Goal: Transaction & Acquisition: Obtain resource

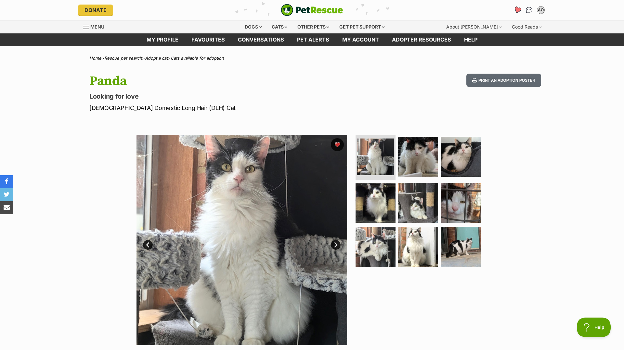
click at [520, 6] on link "Favourites" at bounding box center [516, 10] width 13 height 13
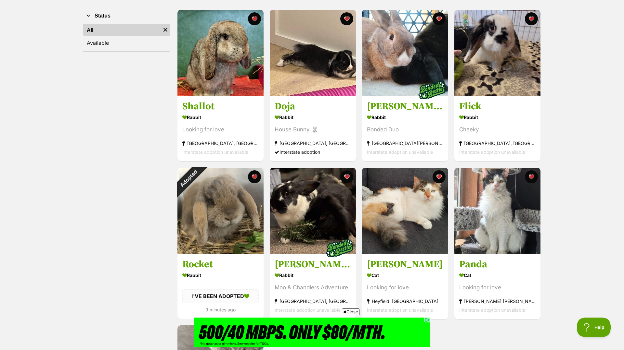
scroll to position [134, 0]
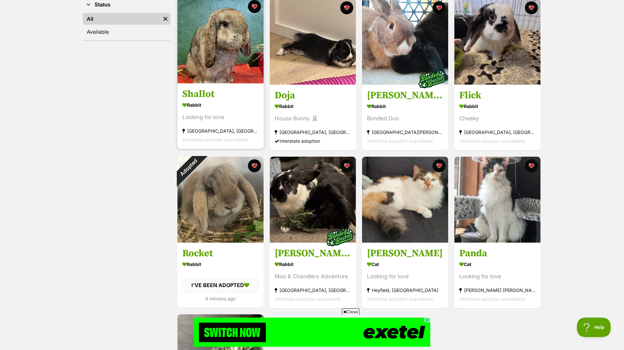
click at [237, 116] on div "Looking for love" at bounding box center [220, 117] width 76 height 9
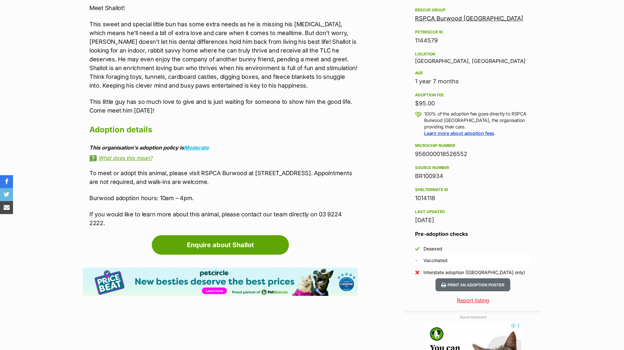
scroll to position [608, 0]
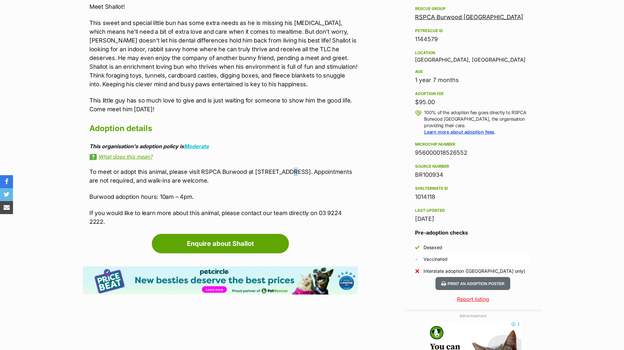
drag, startPoint x: 287, startPoint y: 169, endPoint x: 293, endPoint y: 172, distance: 6.9
click at [293, 172] on p "To meet or adopt this animal, please visit RSPCA Burwood at 3 Burwood Hwy, Burw…" at bounding box center [223, 177] width 268 height 18
drag, startPoint x: 295, startPoint y: 172, endPoint x: 304, endPoint y: 177, distance: 10.0
click at [304, 177] on p "To meet or adopt this animal, please visit RSPCA Burwood at 3 Burwood Hwy, Burw…" at bounding box center [223, 177] width 268 height 18
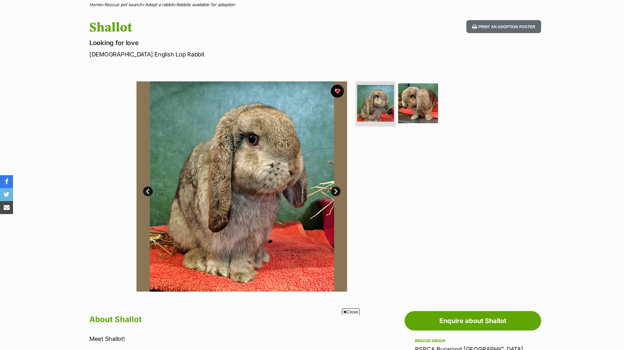
scroll to position [59, 0]
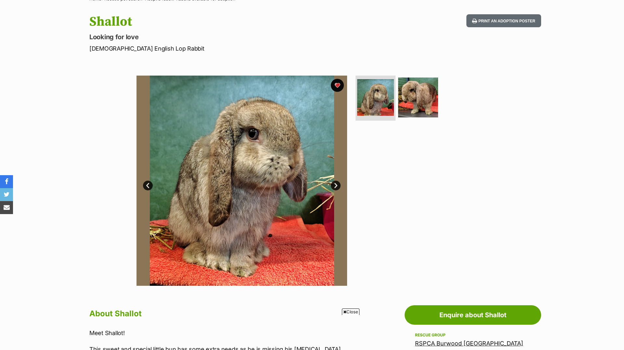
click at [333, 186] on link "Next" at bounding box center [336, 186] width 10 height 10
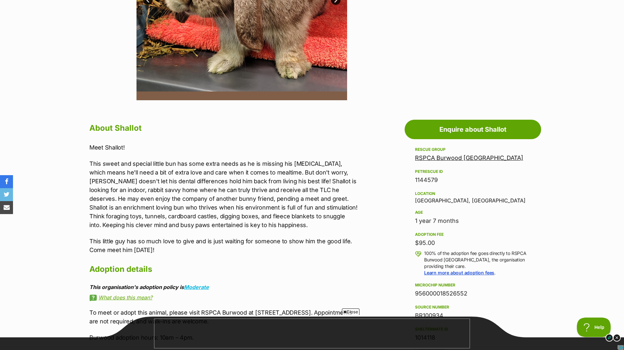
scroll to position [0, 0]
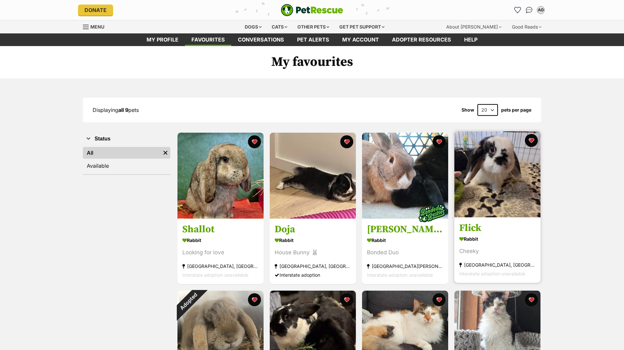
click at [494, 194] on img at bounding box center [497, 175] width 86 height 86
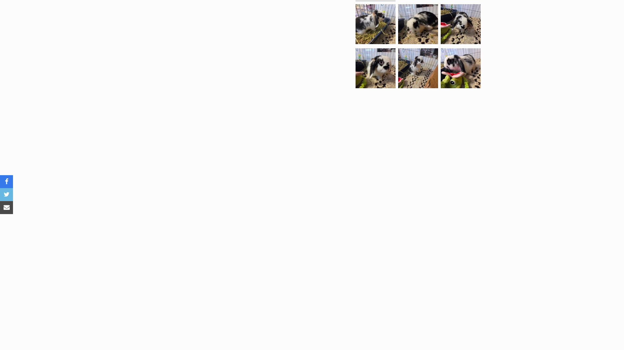
scroll to position [58, 0]
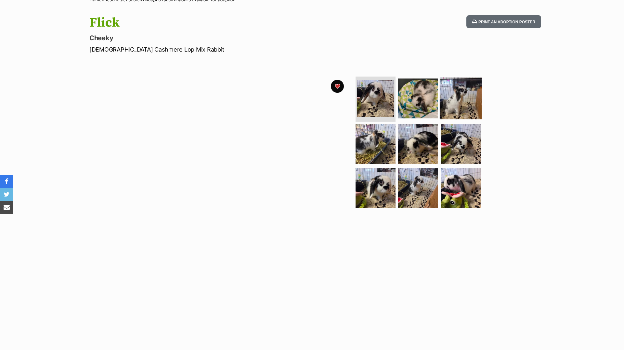
click at [449, 107] on img at bounding box center [460, 98] width 42 height 42
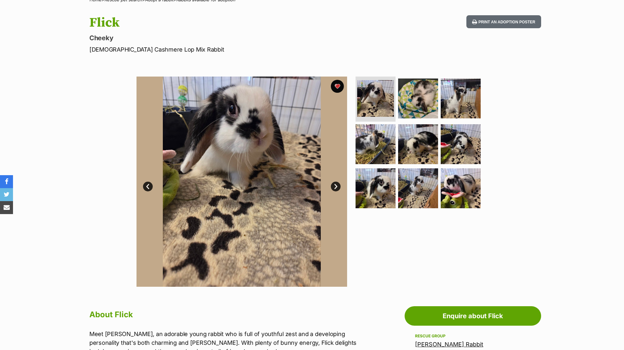
click at [335, 184] on link "Next" at bounding box center [336, 187] width 10 height 10
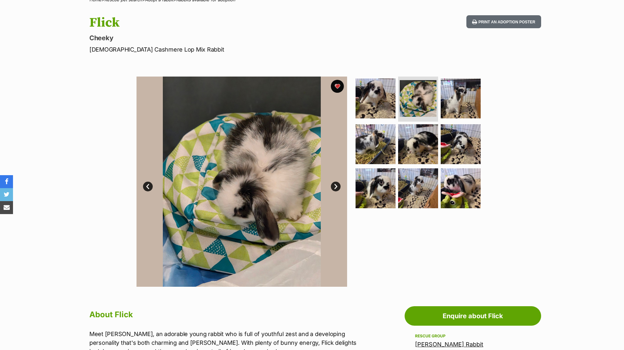
click at [335, 184] on link "Next" at bounding box center [336, 187] width 10 height 10
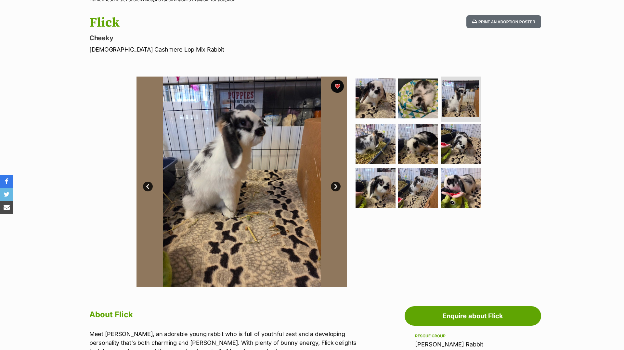
click at [335, 184] on link "Next" at bounding box center [336, 187] width 10 height 10
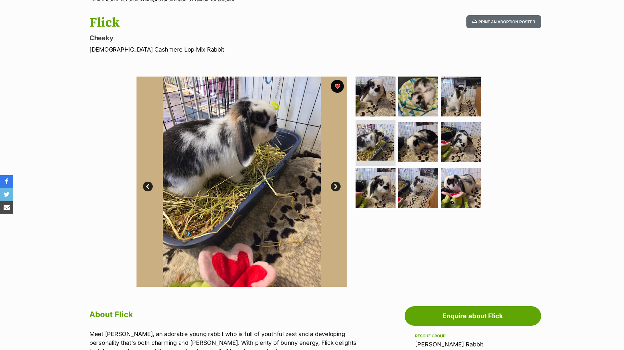
click at [335, 184] on link "Next" at bounding box center [336, 187] width 10 height 10
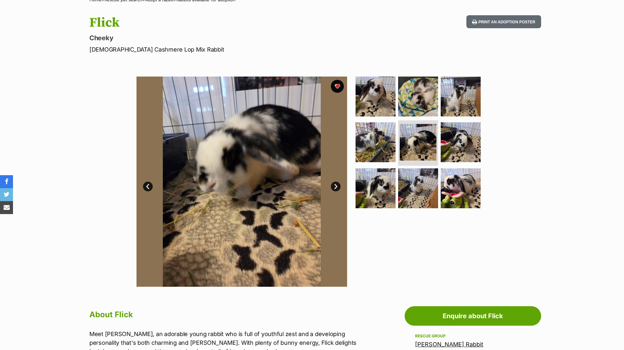
click at [335, 184] on link "Next" at bounding box center [336, 187] width 10 height 10
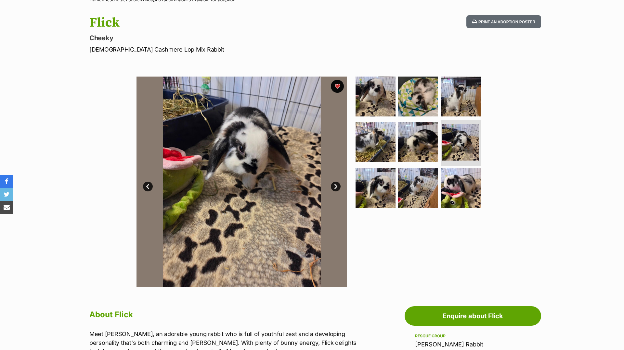
click at [334, 184] on link "Next" at bounding box center [336, 187] width 10 height 10
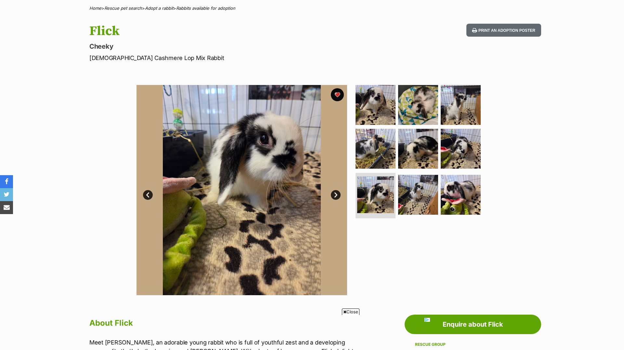
scroll to position [0, 0]
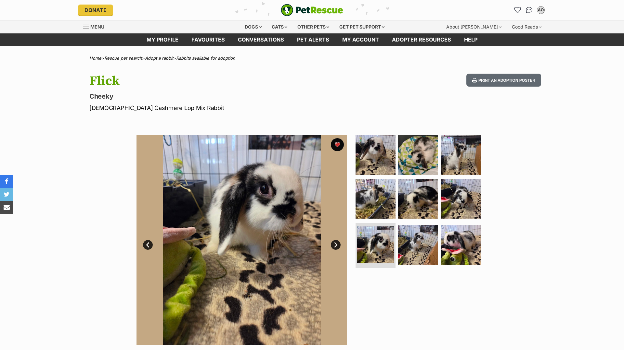
click at [93, 21] on link "Menu" at bounding box center [96, 26] width 26 height 12
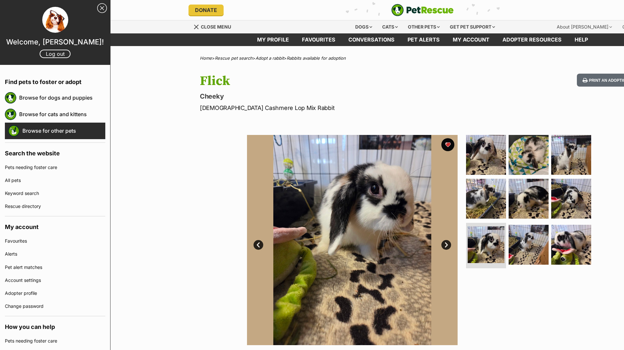
click at [62, 130] on link "Browse for other pets" at bounding box center [63, 131] width 83 height 14
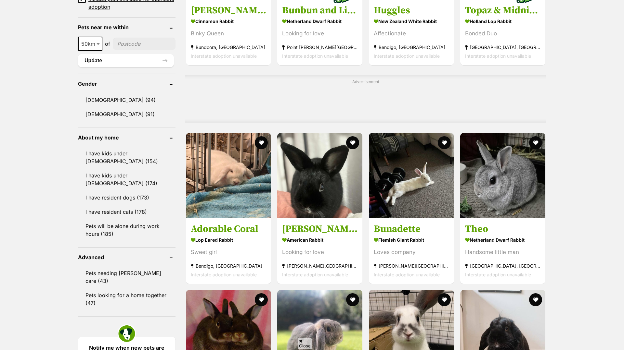
scroll to position [674, 0]
